Goal: Information Seeking & Learning: Learn about a topic

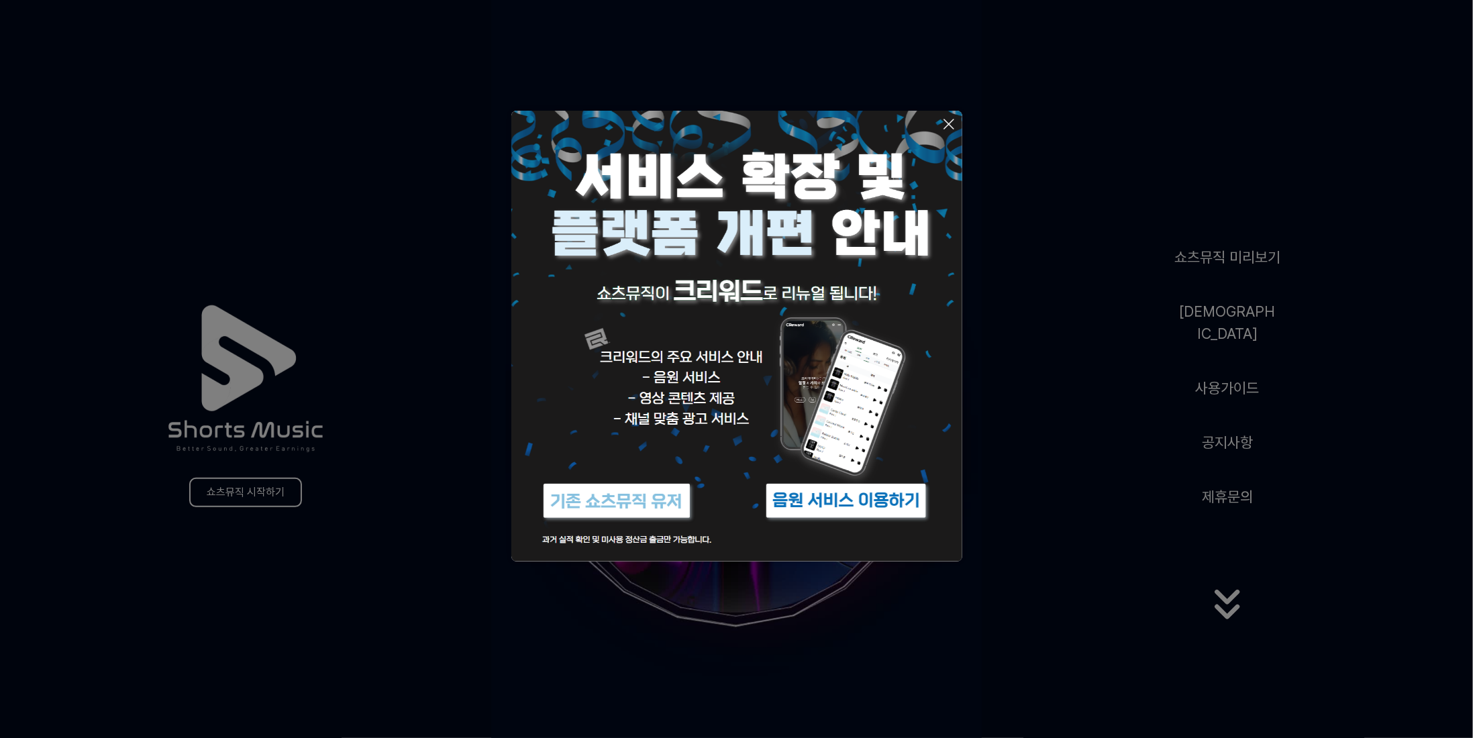
drag, startPoint x: 609, startPoint y: 538, endPoint x: 683, endPoint y: 515, distance: 77.3
click at [609, 538] on img at bounding box center [736, 336] width 451 height 451
click at [1214, 482] on button at bounding box center [736, 369] width 1473 height 738
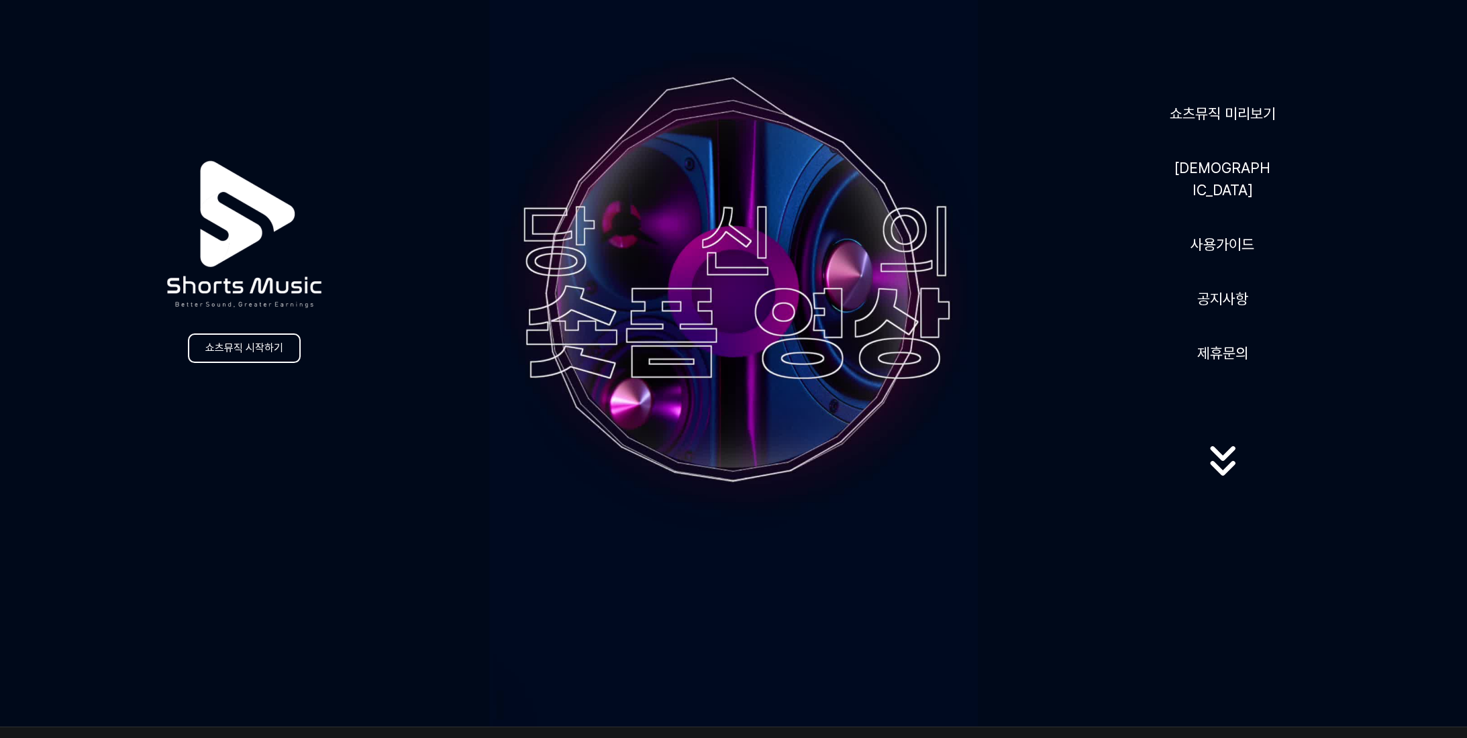
scroll to position [67, 0]
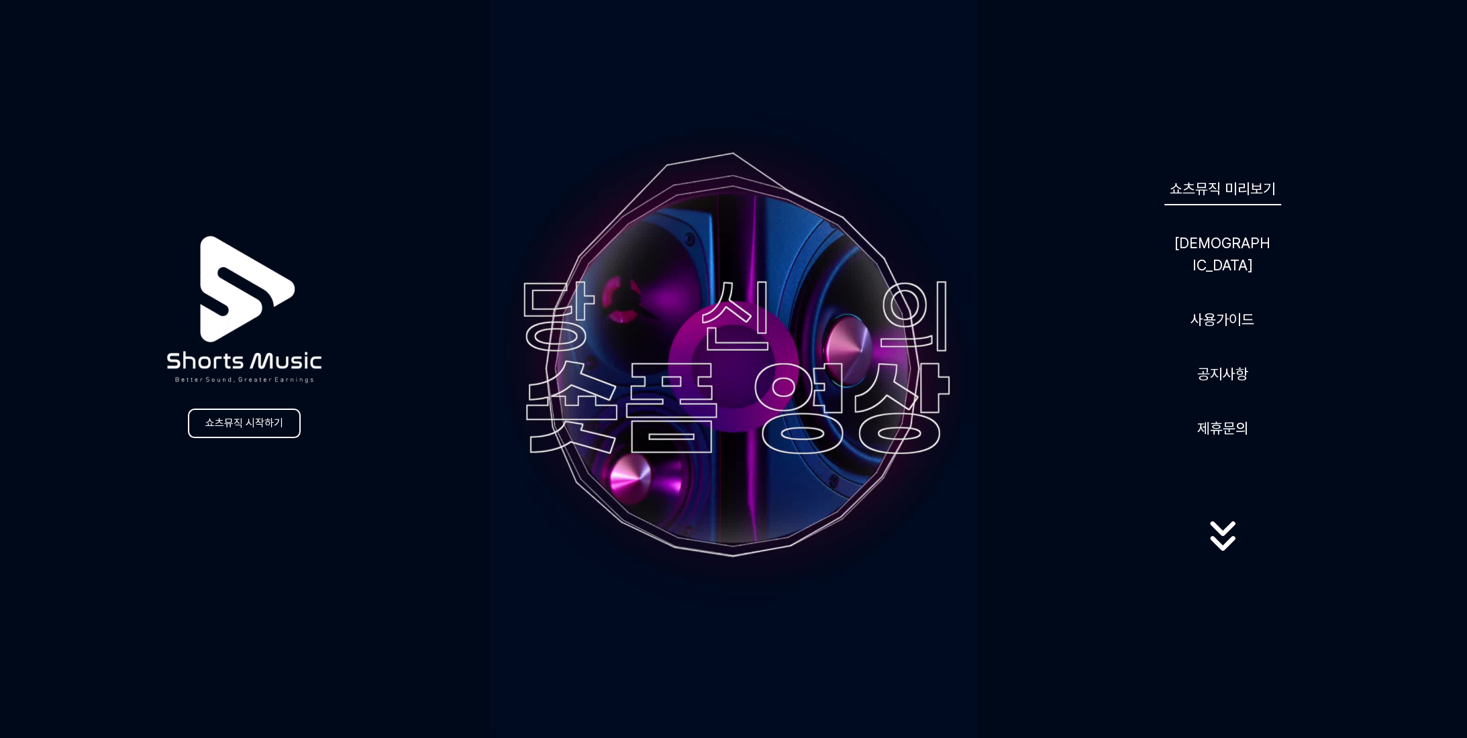
click at [1211, 199] on link "쇼츠뮤직 미리보기" at bounding box center [1223, 188] width 117 height 33
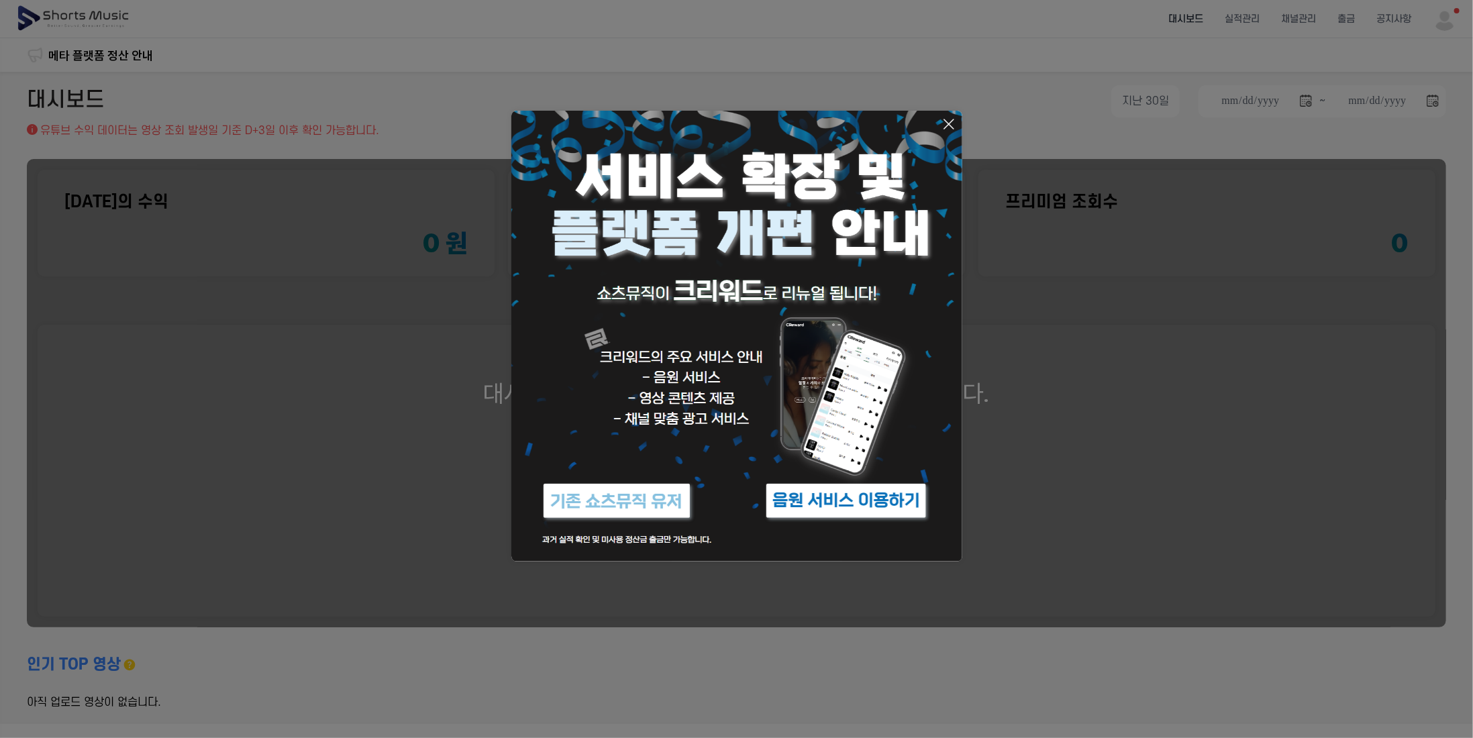
click at [739, 334] on img at bounding box center [736, 336] width 451 height 451
drag, startPoint x: 941, startPoint y: 103, endPoint x: 943, endPoint y: 114, distance: 10.9
click at [941, 103] on button at bounding box center [736, 369] width 1473 height 738
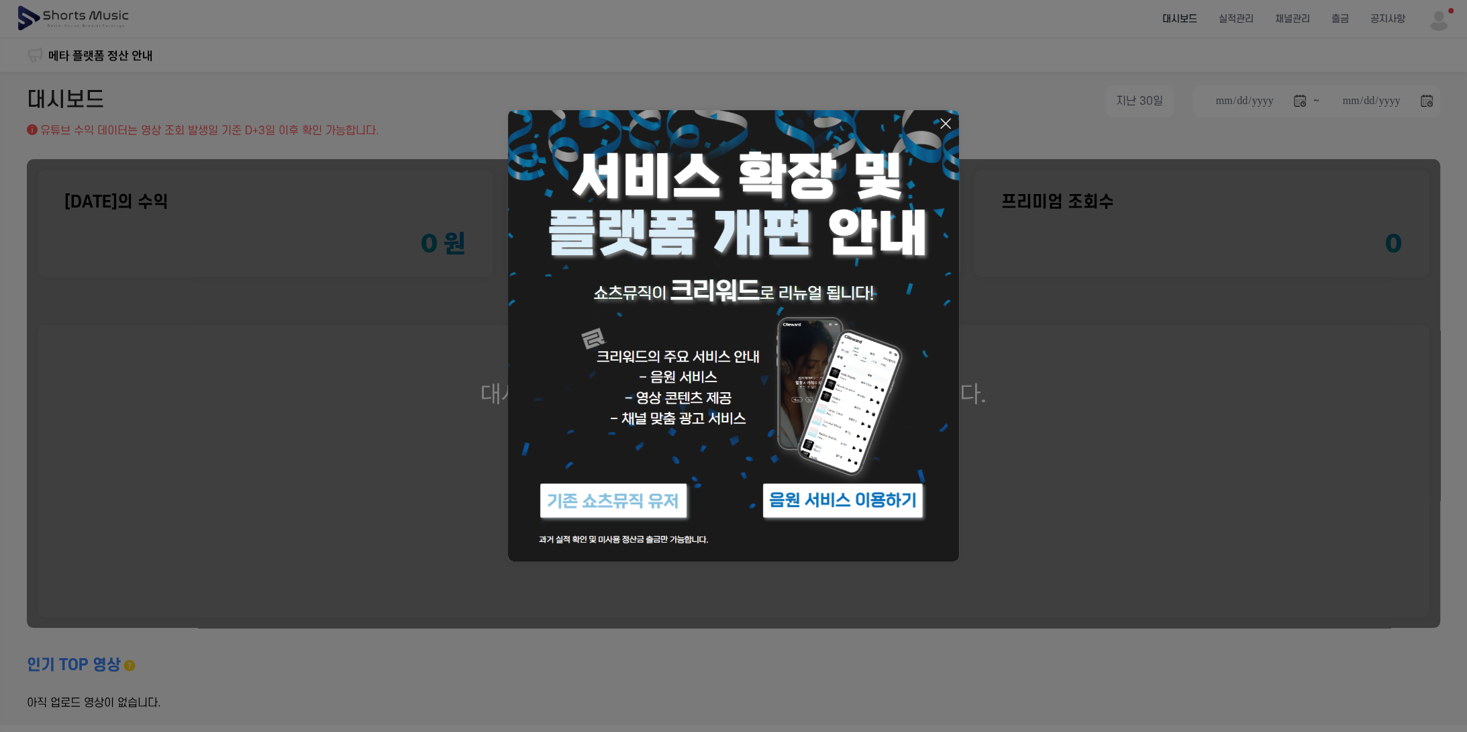
click at [943, 114] on div "**********" at bounding box center [734, 104] width 1414 height 38
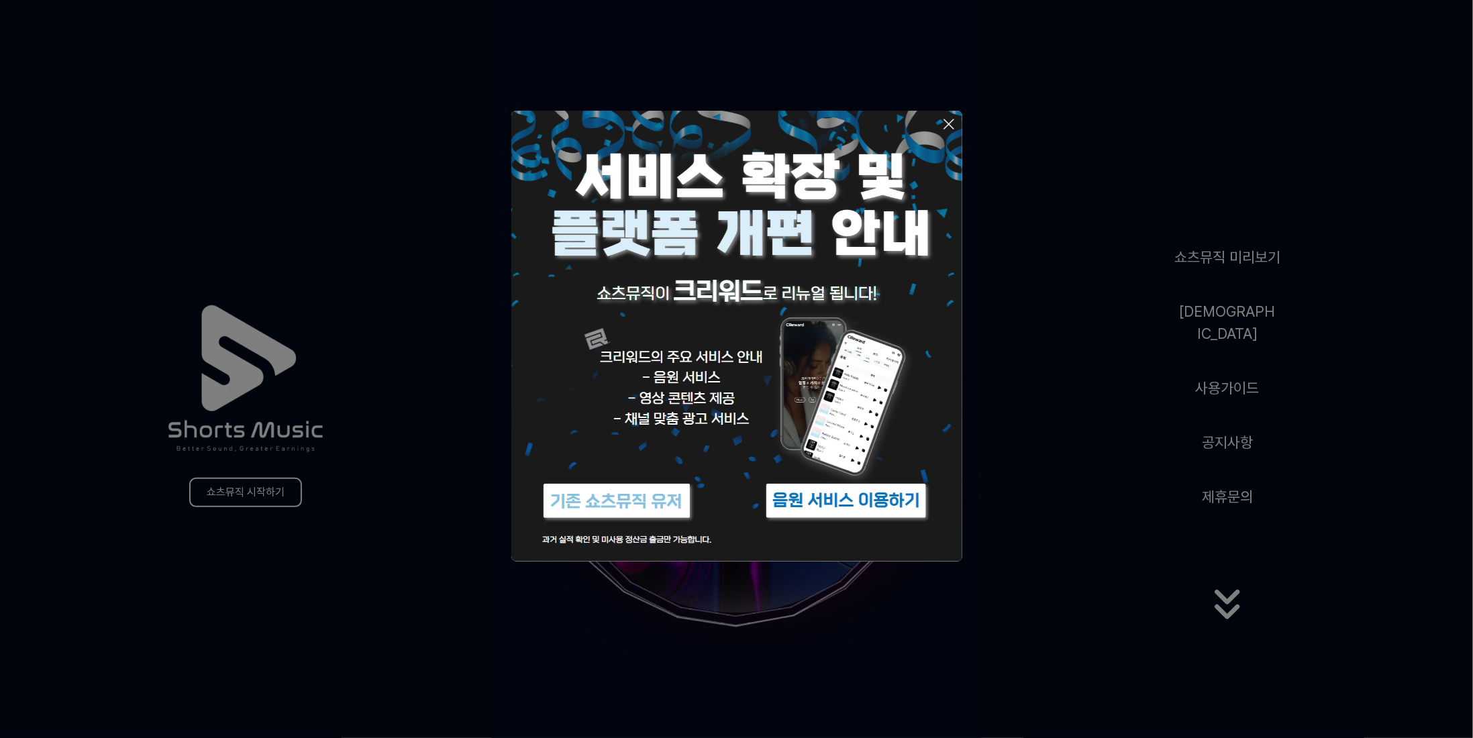
click at [1223, 351] on button at bounding box center [736, 369] width 1473 height 738
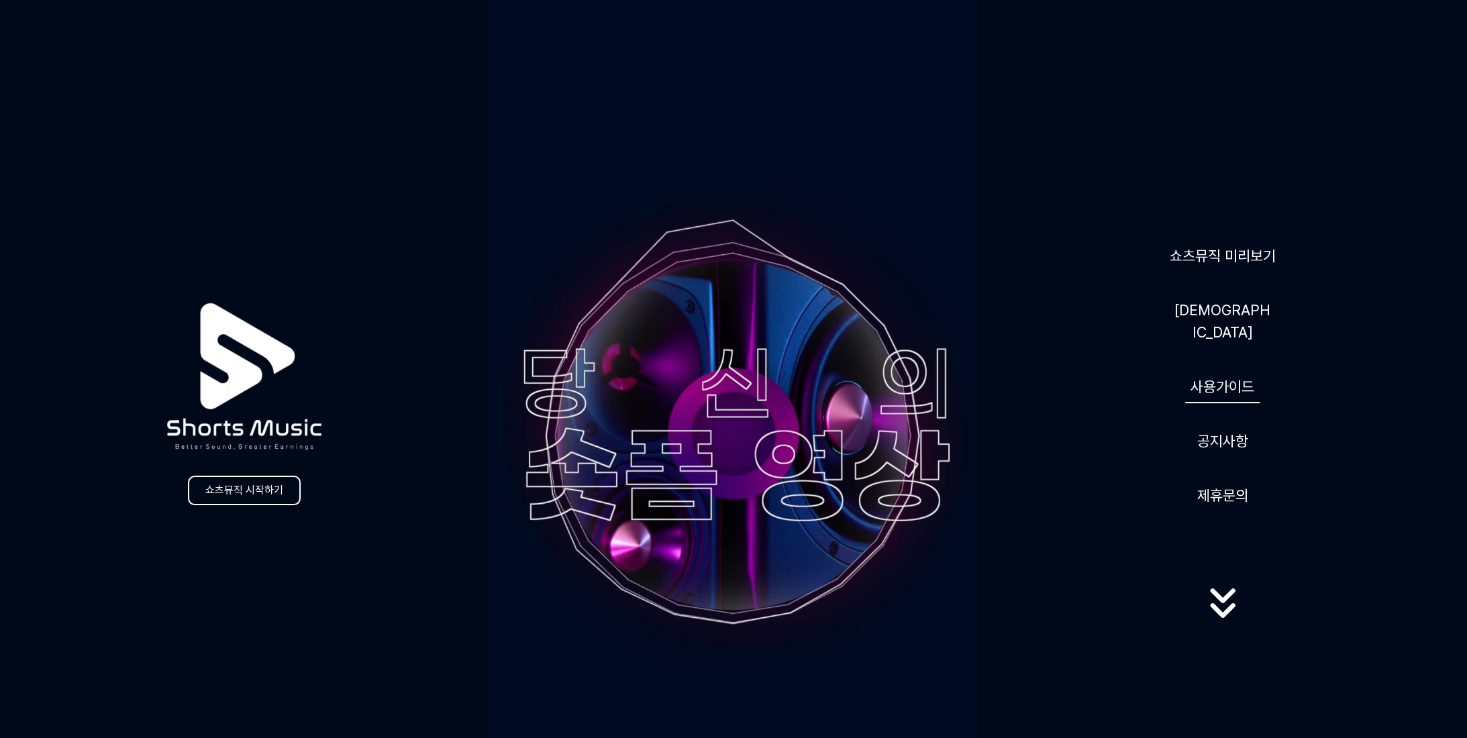
click at [1214, 383] on link "사용가이드" at bounding box center [1222, 387] width 75 height 33
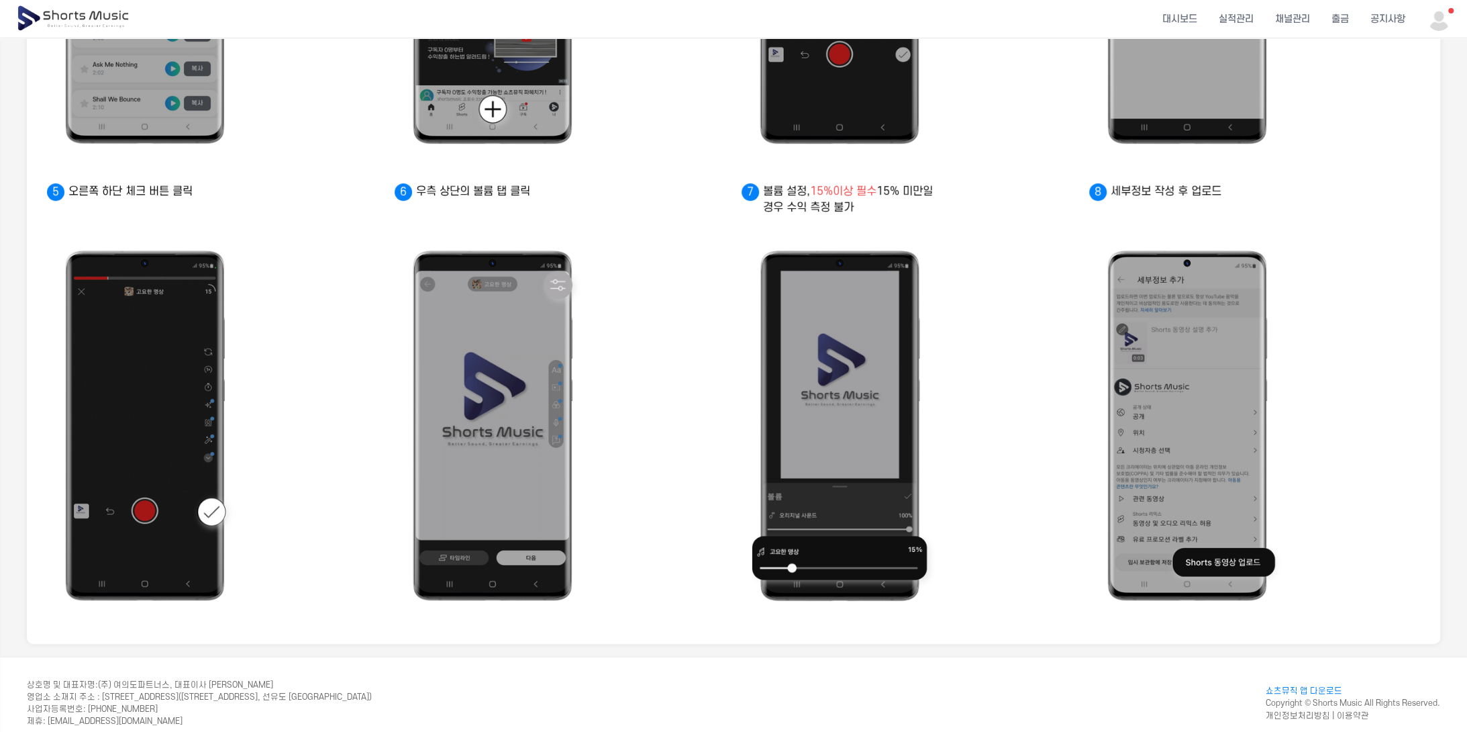
scroll to position [572, 0]
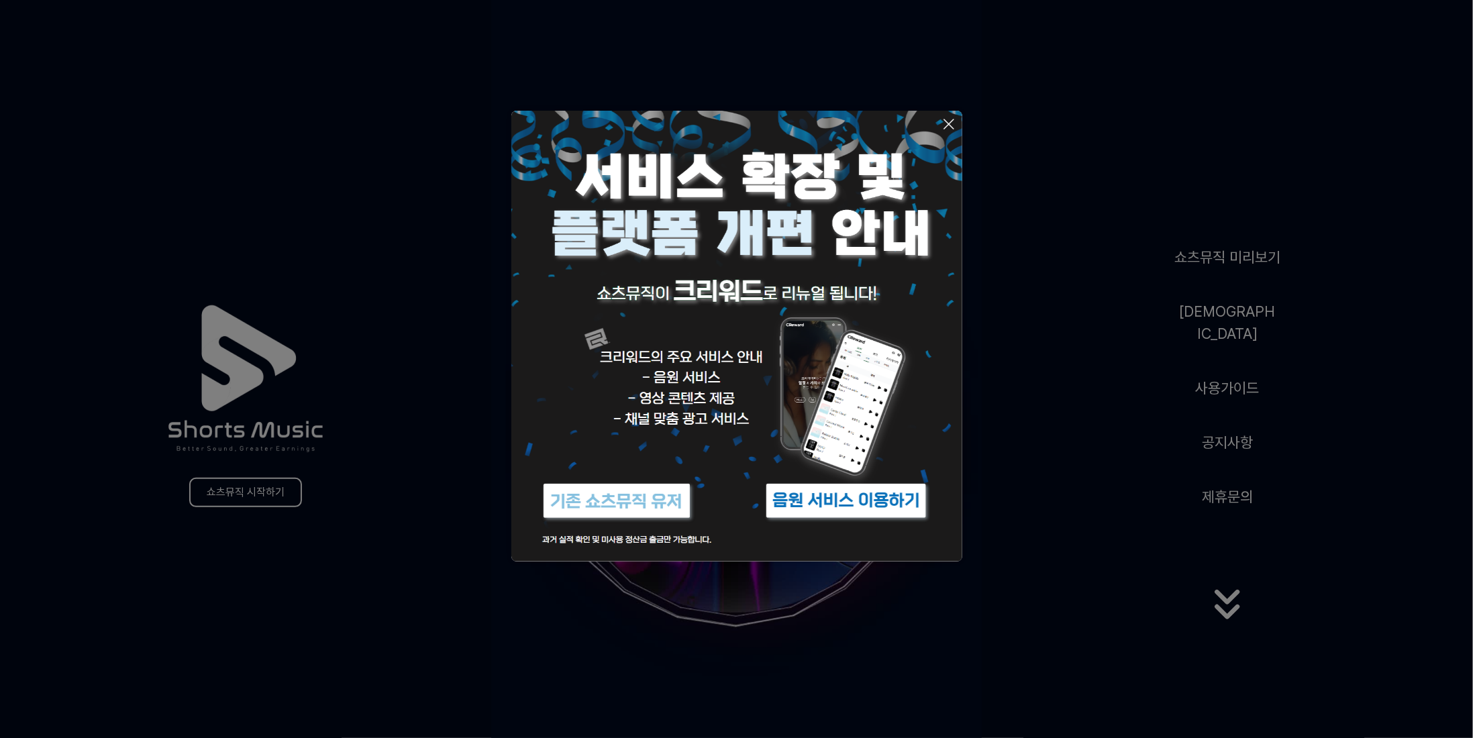
click at [956, 114] on img at bounding box center [736, 336] width 451 height 451
click at [932, 119] on img at bounding box center [736, 336] width 451 height 451
drag, startPoint x: 944, startPoint y: 117, endPoint x: 954, endPoint y: 124, distance: 12.1
click at [944, 117] on icon at bounding box center [949, 124] width 16 height 16
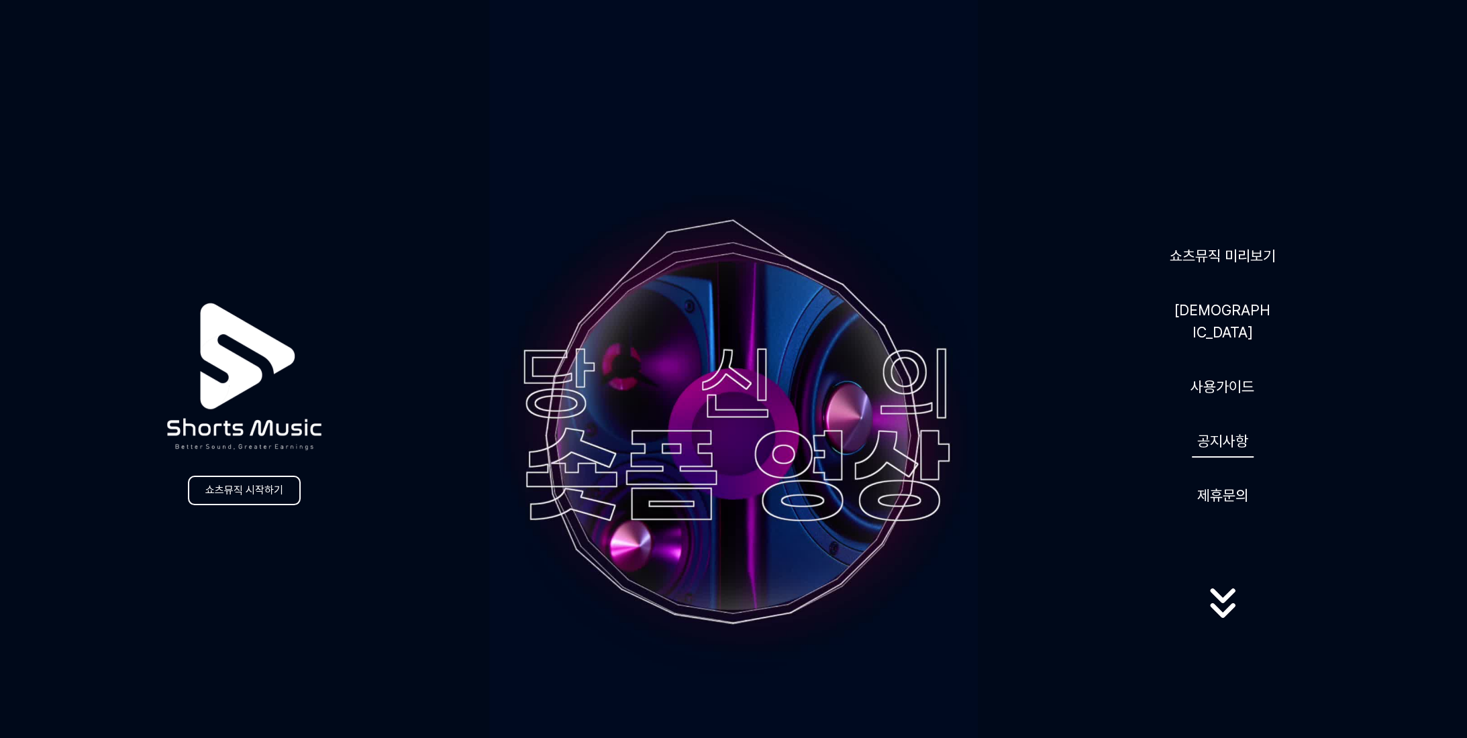
click at [1213, 425] on link "공지사항" at bounding box center [1223, 441] width 62 height 33
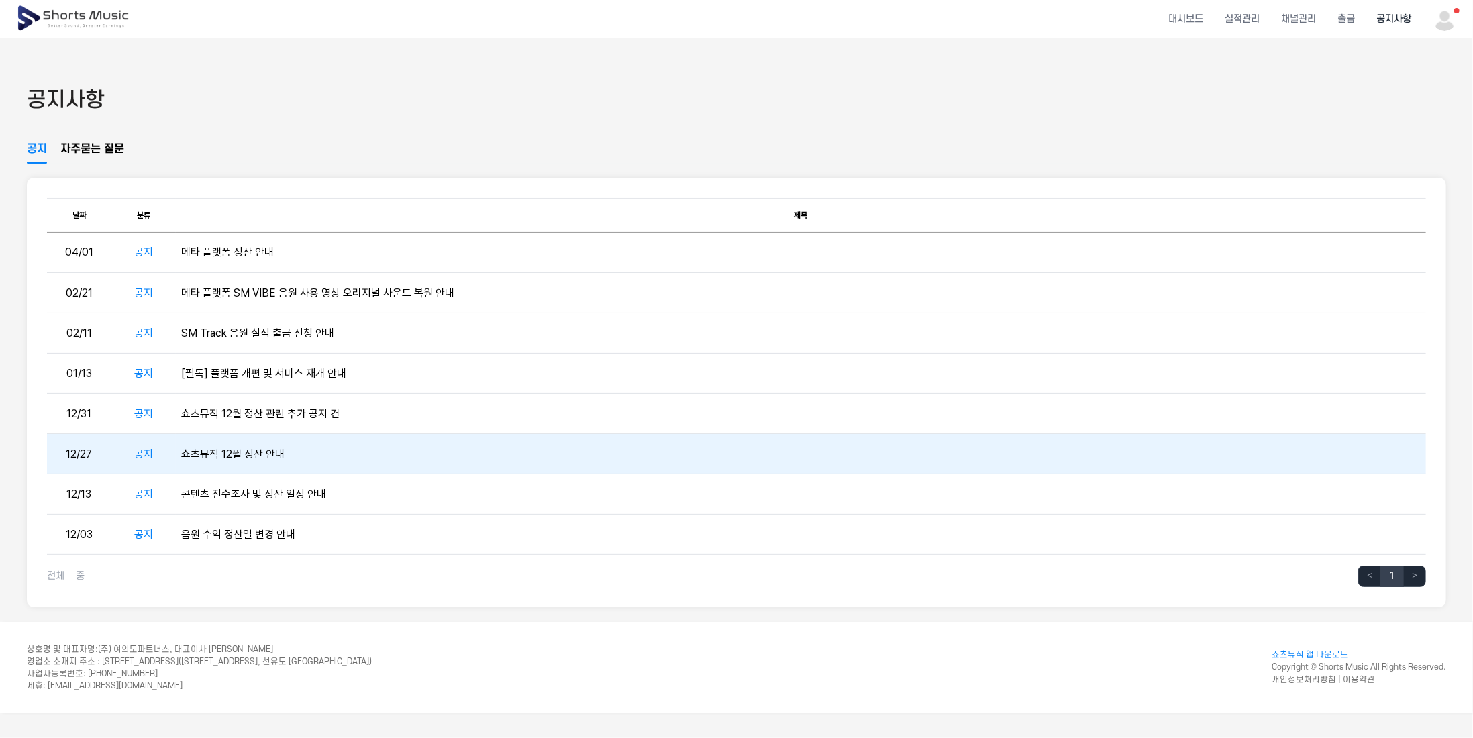
click at [258, 458] on td "쇼츠뮤직 12월 정산 안내" at bounding box center [801, 454] width 1250 height 40
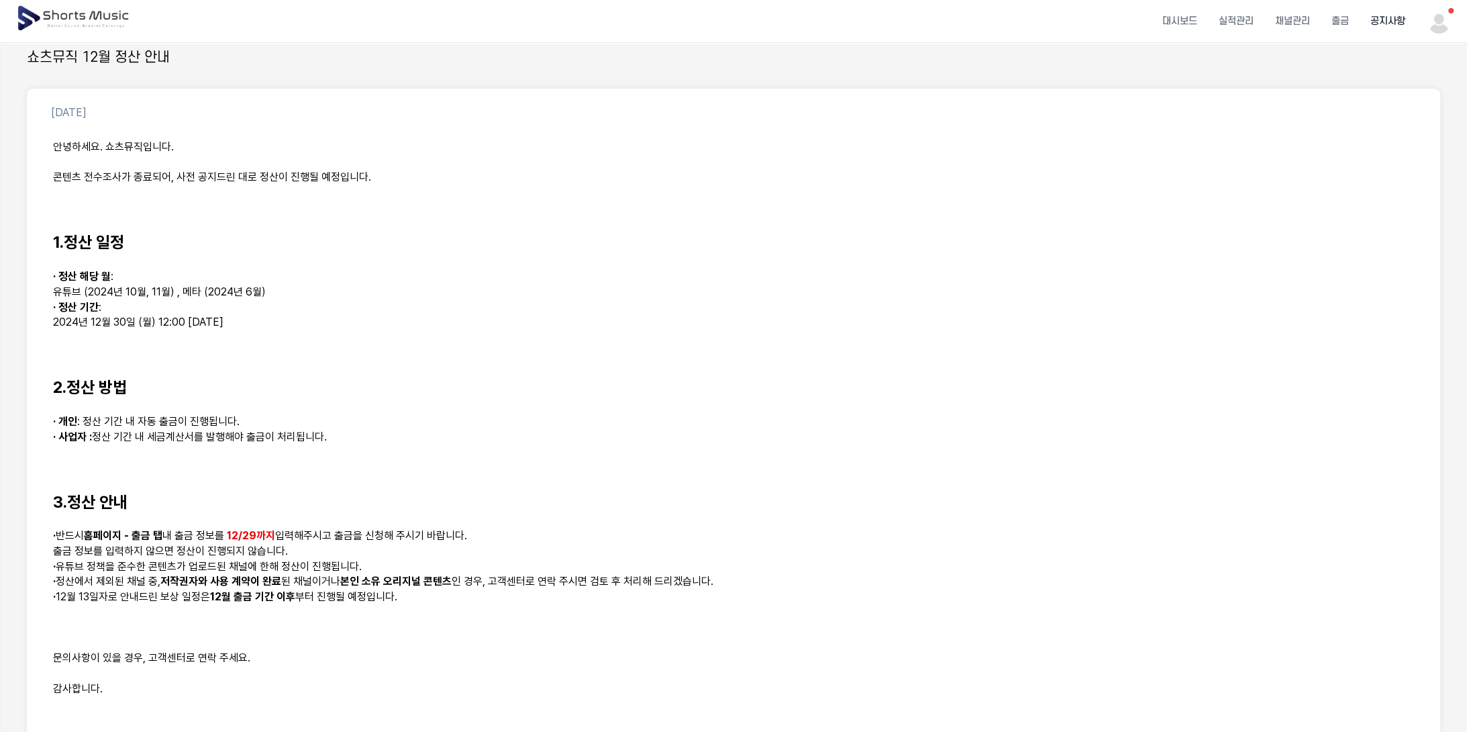
scroll to position [292, 0]
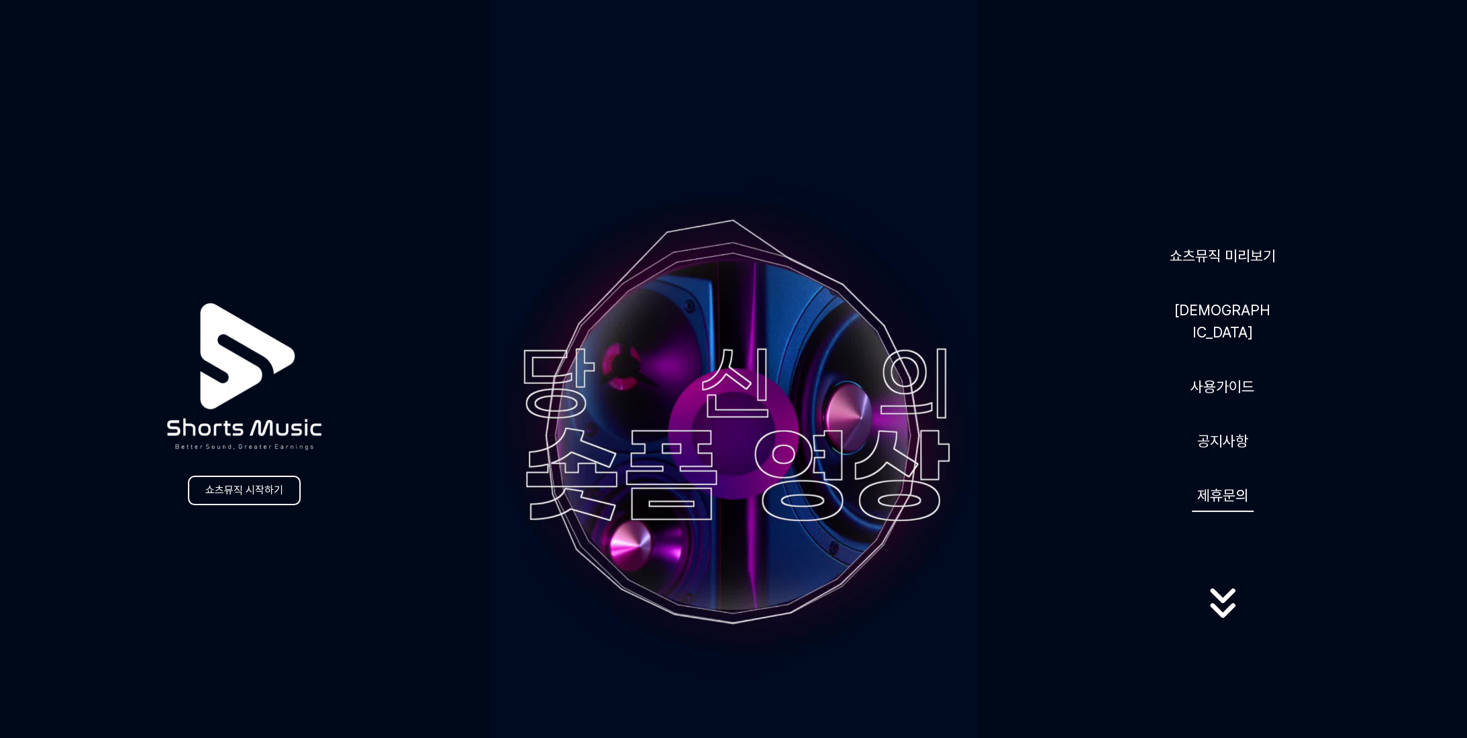
click at [1226, 479] on button "제휴문의" at bounding box center [1223, 495] width 62 height 33
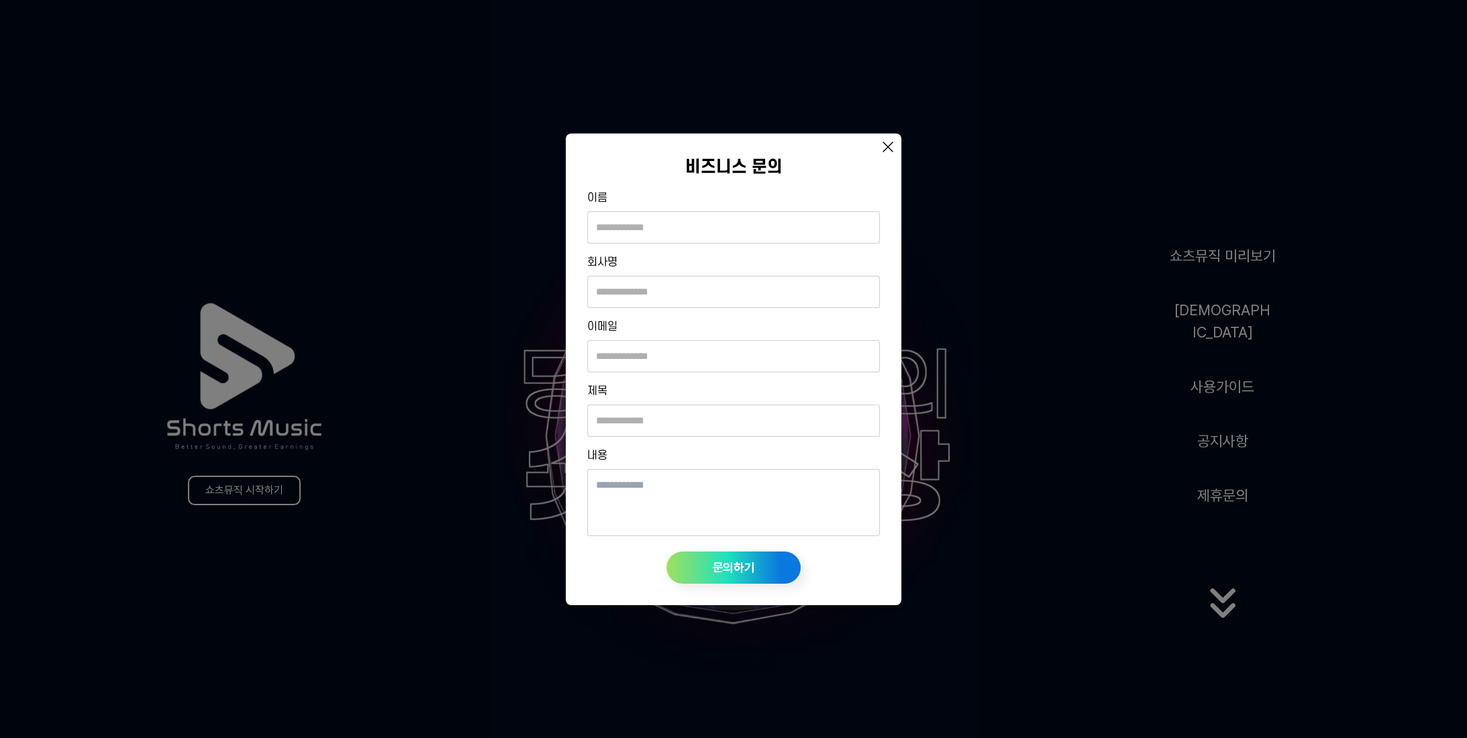
click at [890, 144] on icon at bounding box center [887, 146] width 9 height 9
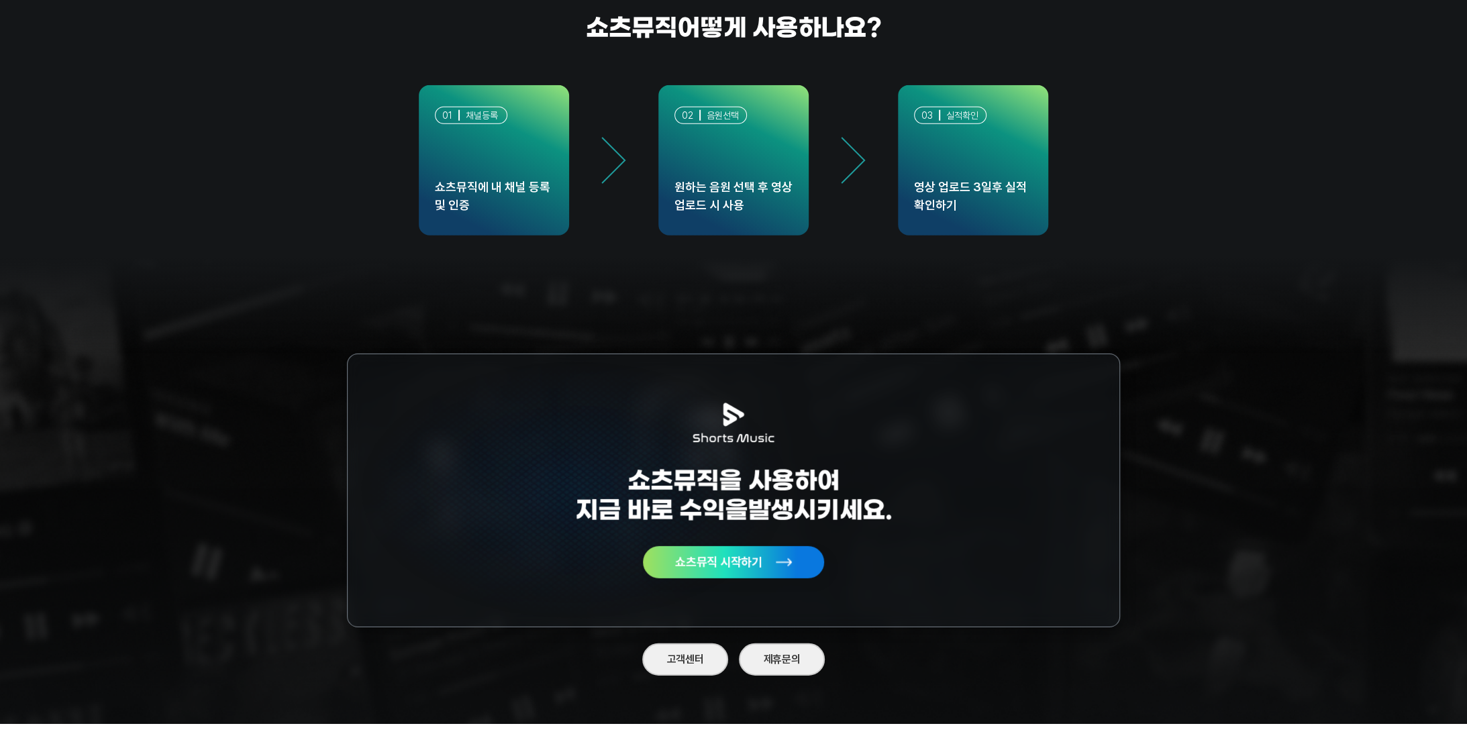
scroll to position [3910, 0]
